Goal: Task Accomplishment & Management: Manage account settings

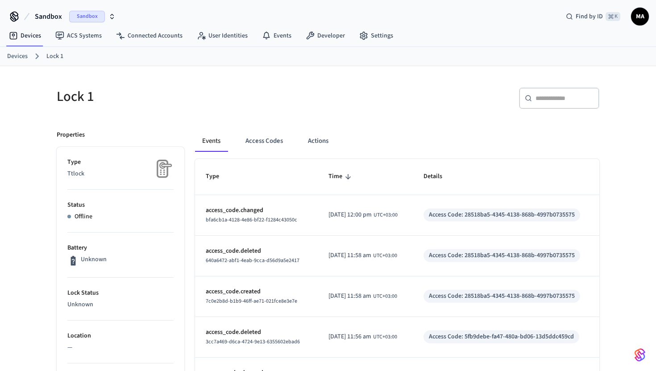
click at [91, 13] on span "Sandbox" at bounding box center [87, 17] width 36 height 12
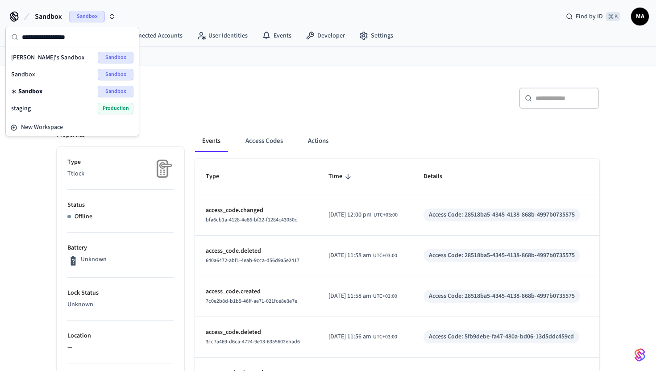
click at [43, 109] on div "staging Production" at bounding box center [72, 109] width 122 height 12
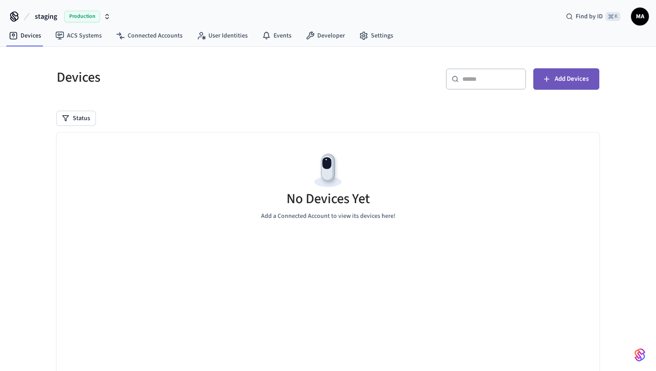
click at [553, 87] on button "Add Devices" at bounding box center [566, 78] width 66 height 21
click at [375, 38] on link "Settings" at bounding box center [376, 36] width 48 height 16
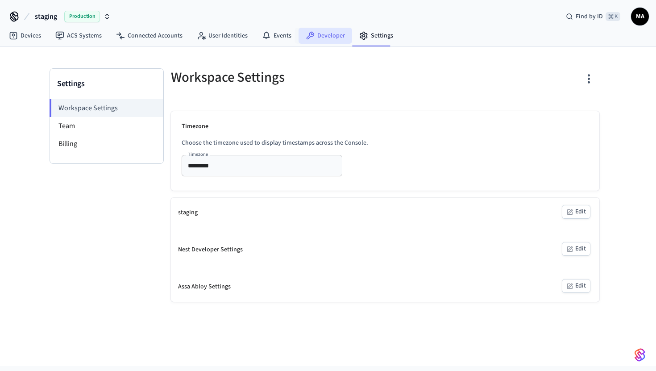
click at [313, 34] on link "Developer" at bounding box center [325, 36] width 54 height 16
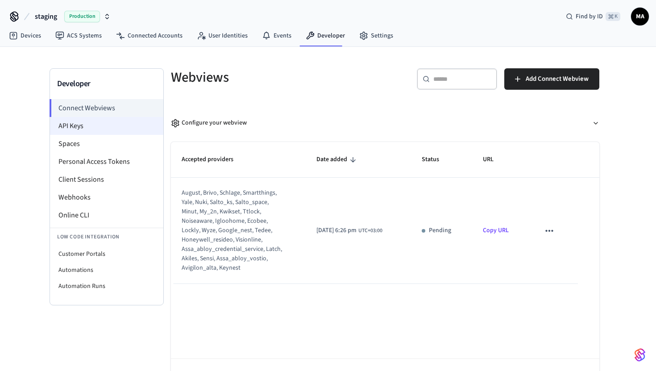
click at [117, 130] on li "API Keys" at bounding box center [106, 126] width 113 height 18
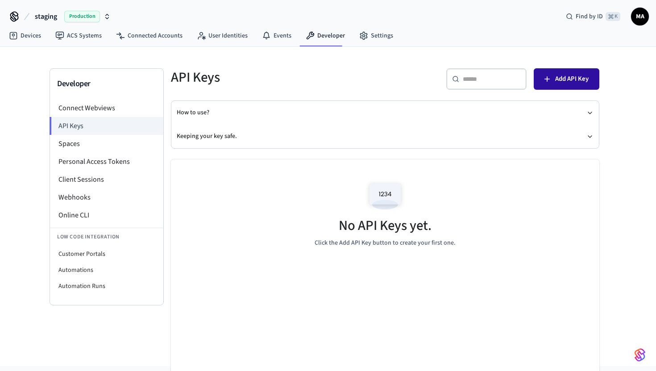
click at [553, 76] on button "Add API Key" at bounding box center [566, 78] width 66 height 21
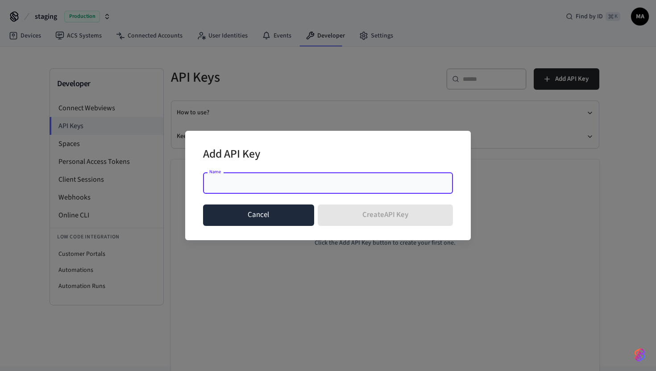
click at [265, 215] on button "Cancel" at bounding box center [258, 214] width 111 height 21
